Goal: Task Accomplishment & Management: Use online tool/utility

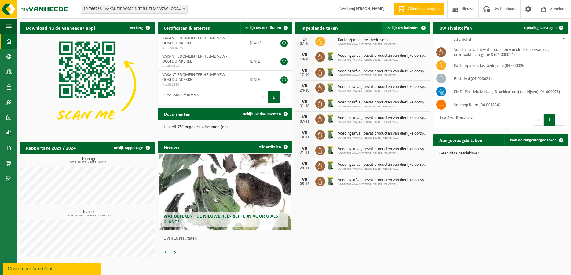
click at [395, 27] on span "Bekijk uw kalender" at bounding box center [403, 28] width 31 height 4
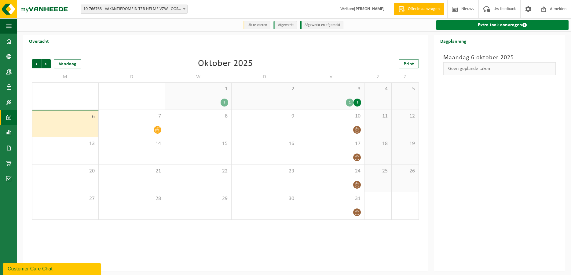
click at [475, 26] on link "Extra taak aanvragen" at bounding box center [502, 25] width 133 height 10
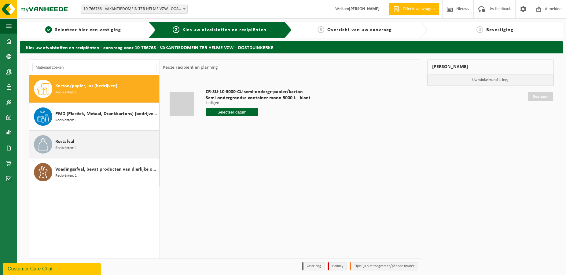
click at [64, 148] on span "Recipiënten: 1" at bounding box center [65, 148] width 21 height 6
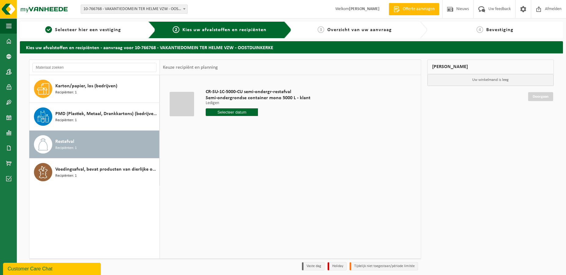
click at [212, 109] on input "text" at bounding box center [232, 112] width 53 height 8
click at [233, 157] on div "8" at bounding box center [232, 157] width 11 height 10
type input "Van [DATE]"
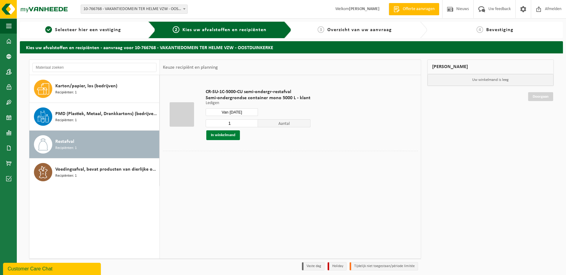
click at [224, 133] on button "In winkelmand" at bounding box center [223, 135] width 34 height 10
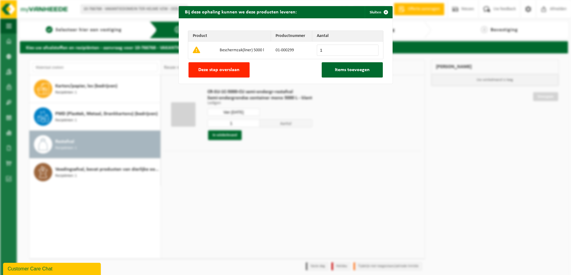
type input "1"
click at [369, 49] on input "1" at bounding box center [348, 50] width 62 height 11
click at [351, 72] on span "Items toevoegen" at bounding box center [352, 70] width 35 height 5
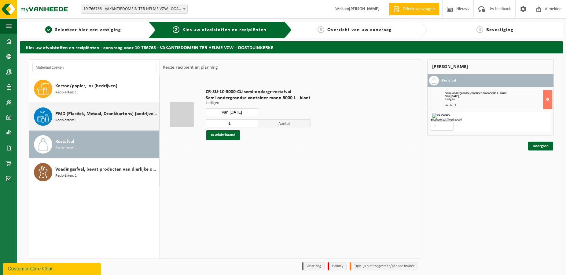
click at [79, 118] on div "PMD (Plastiek, Metaal, Drankkartons) (bedrijven) Recipiënten: 1" at bounding box center [106, 117] width 102 height 18
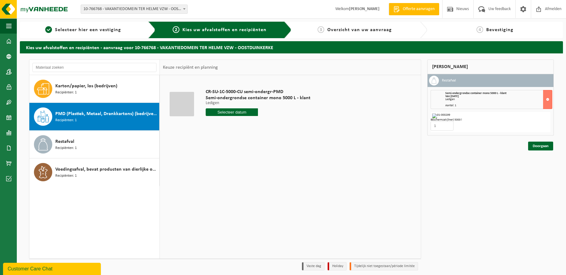
click at [222, 112] on input "text" at bounding box center [232, 112] width 53 height 8
click at [224, 160] on div "7" at bounding box center [222, 157] width 11 height 10
type input "Van 2025-10-07"
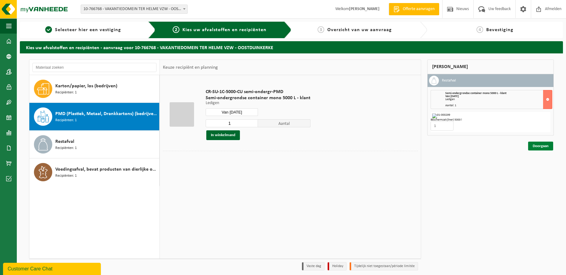
click at [538, 145] on link "Doorgaan" at bounding box center [540, 146] width 25 height 9
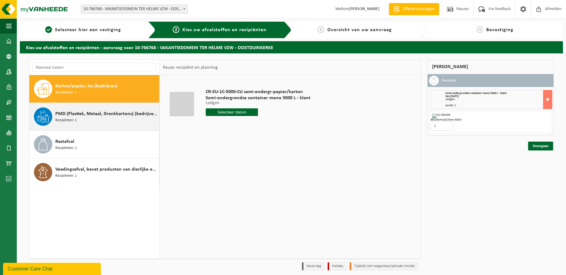
click at [144, 119] on div "PMD (Plastiek, Metaal, Drankkartons) (bedrijven) Recipiënten: 1" at bounding box center [106, 117] width 102 height 18
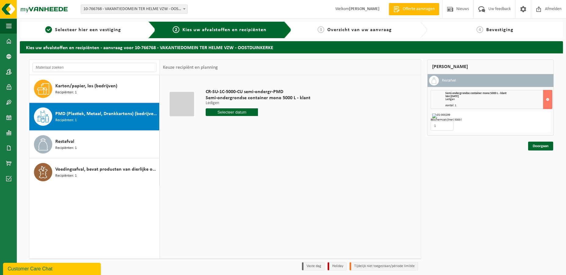
click at [225, 115] on input "text" at bounding box center [232, 112] width 53 height 8
click at [222, 166] on div "14" at bounding box center [222, 167] width 11 height 10
type input "Van [DATE]"
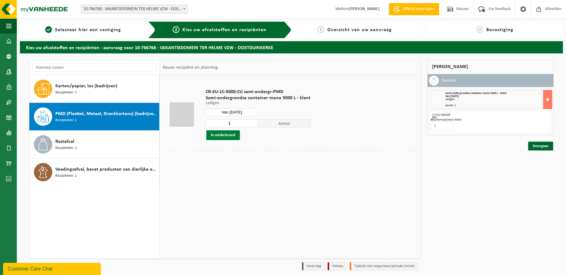
click at [235, 136] on button "In winkelmand" at bounding box center [223, 135] width 34 height 10
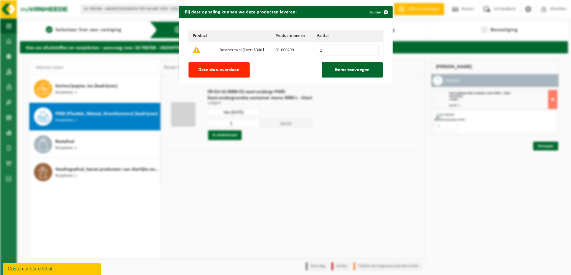
type input "1"
click at [369, 49] on input "1" at bounding box center [348, 50] width 62 height 11
click at [356, 73] on button "Items toevoegen" at bounding box center [352, 69] width 61 height 15
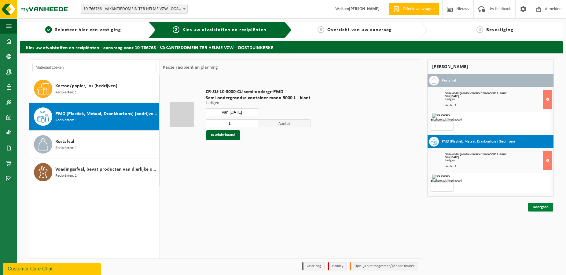
click at [546, 203] on link "Doorgaan" at bounding box center [540, 207] width 25 height 9
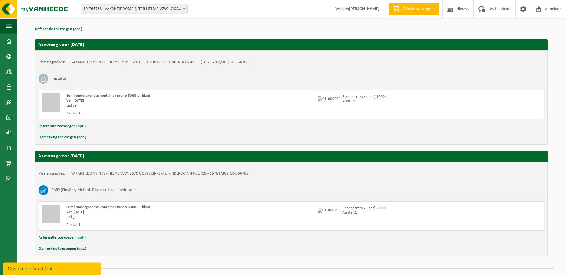
scroll to position [95, 0]
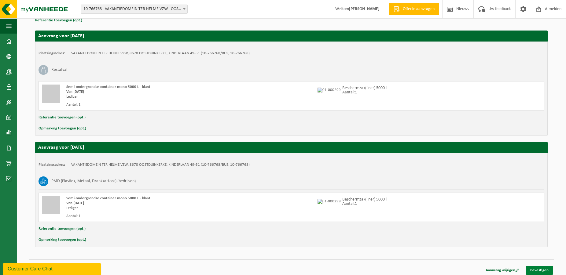
click at [541, 269] on link "Bevestigen" at bounding box center [540, 270] width 28 height 9
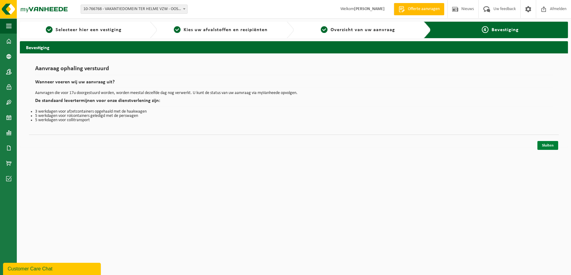
click at [545, 148] on link "Sluiten" at bounding box center [548, 145] width 21 height 9
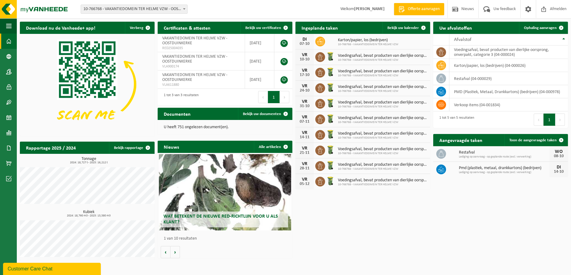
click at [227, 217] on span "Wat betekent de nieuwe RED-richtlijn voor u als klant?" at bounding box center [221, 219] width 115 height 11
